Goal: Transaction & Acquisition: Purchase product/service

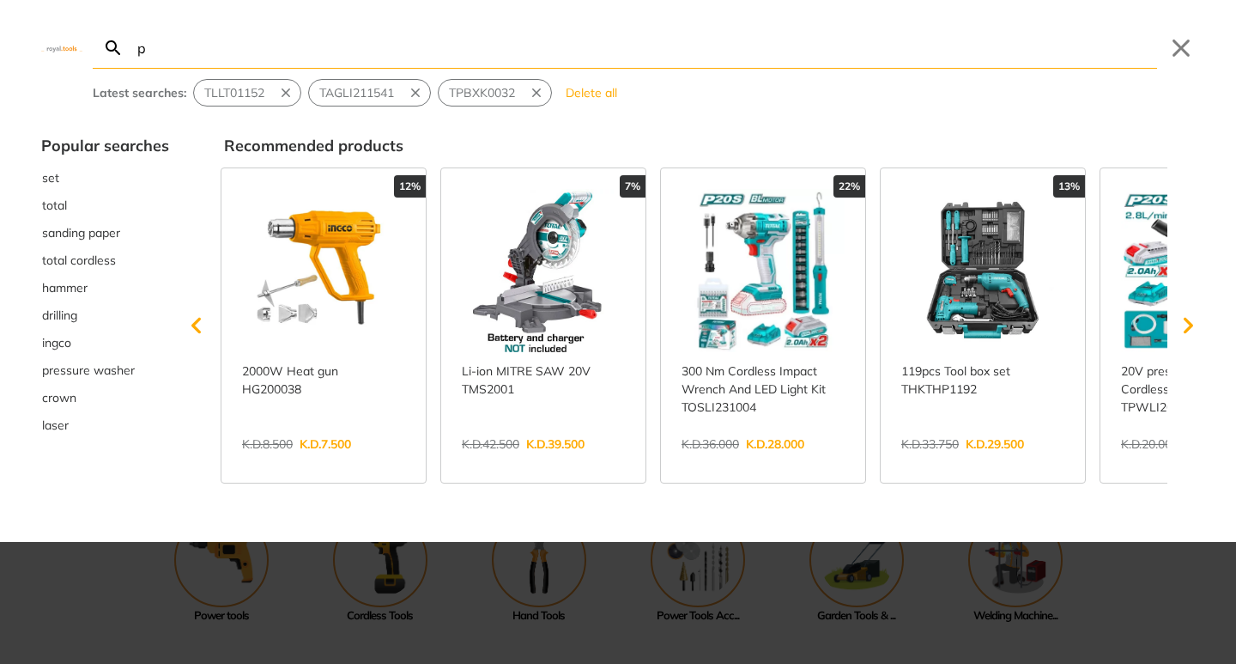
type input "pe"
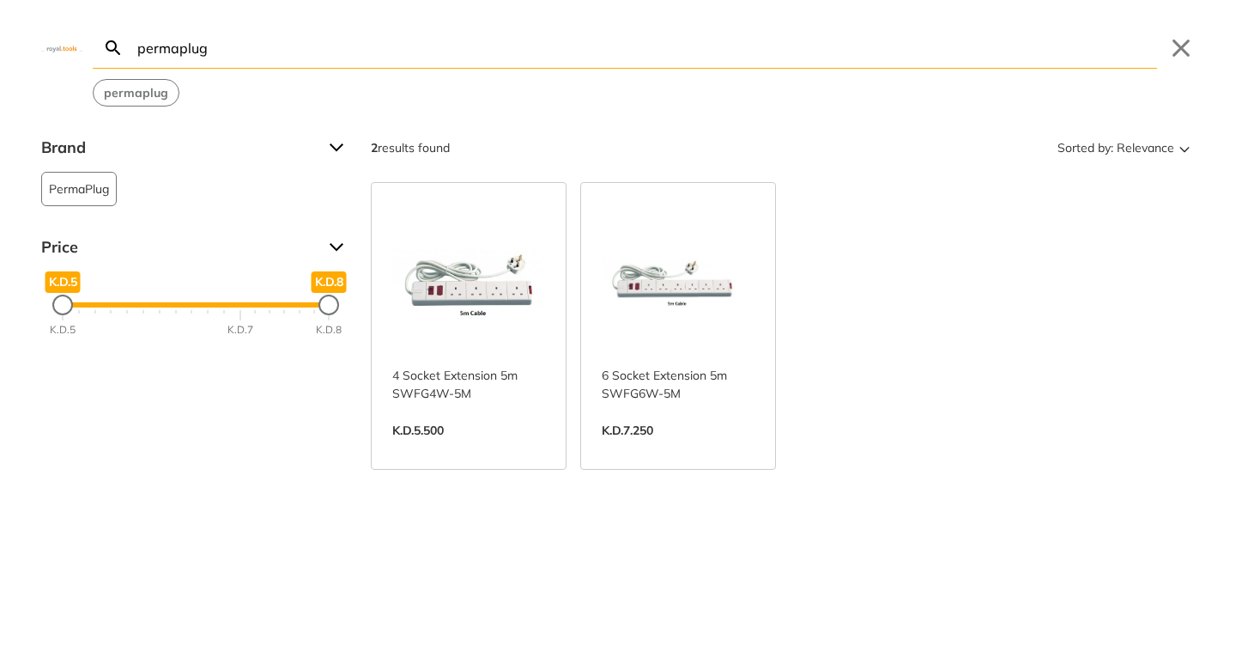
type input "permaplug"
click at [518, 448] on link "View more →" at bounding box center [468, 448] width 153 height 0
click at [611, 53] on div "permaplug Search permaplug Submit Close permaplug Brand PermaPlug 2 Price K.D.5…" at bounding box center [618, 332] width 1236 height 664
